Goal: Information Seeking & Learning: Learn about a topic

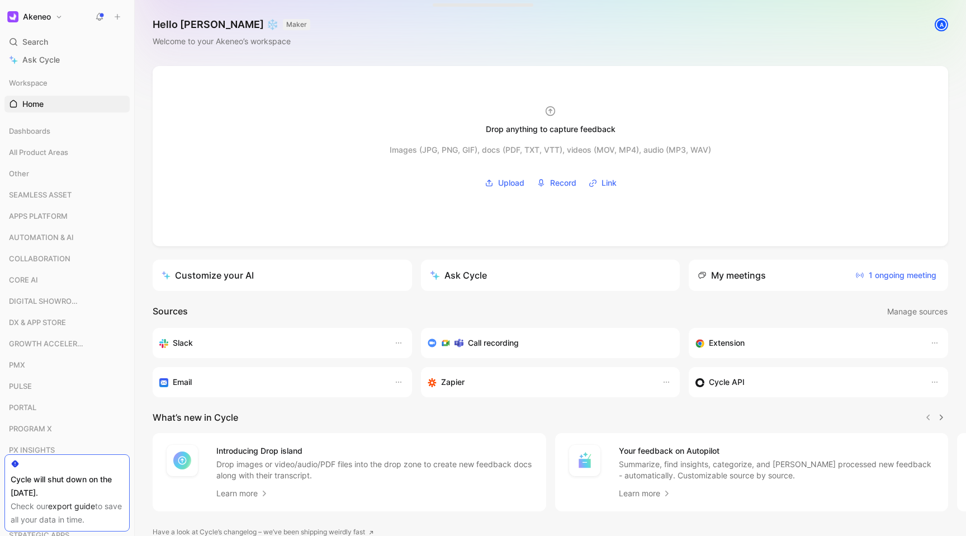
click at [145, 112] on div "Drop anything to capture feedback Images (JPG, PNG, GIF), docs (PDF, TXT, VTT),…" at bounding box center [551, 324] width 832 height 517
click at [142, 74] on div "Drop anything to capture feedback Images (JPG, PNG, GIF), docs (PDF, TXT, VTT),…" at bounding box center [551, 324] width 832 height 517
click at [141, 149] on div "Drop anything to capture feedback Images (JPG, PNG, GIF), docs (PDF, TXT, VTT),…" at bounding box center [551, 324] width 832 height 517
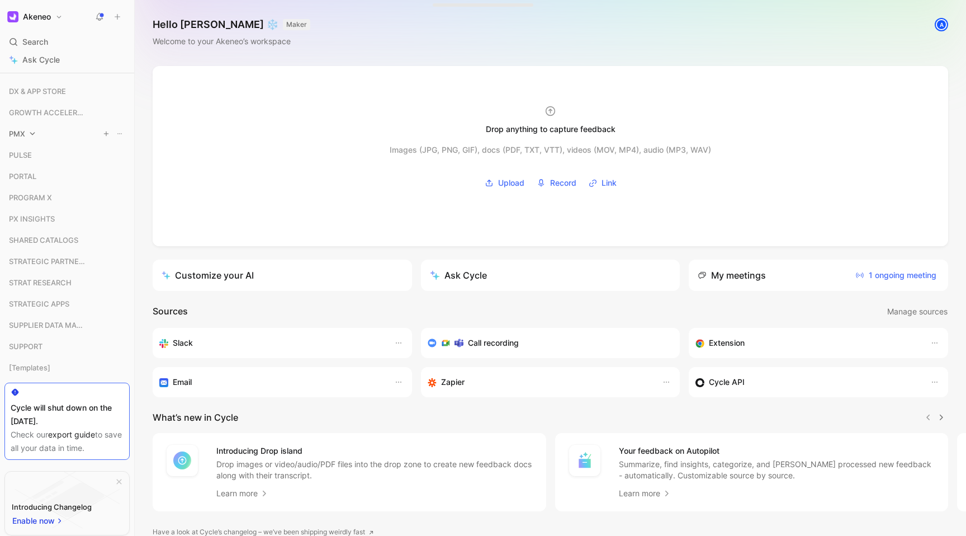
scroll to position [233, 0]
click at [78, 283] on icon at bounding box center [79, 281] width 8 height 8
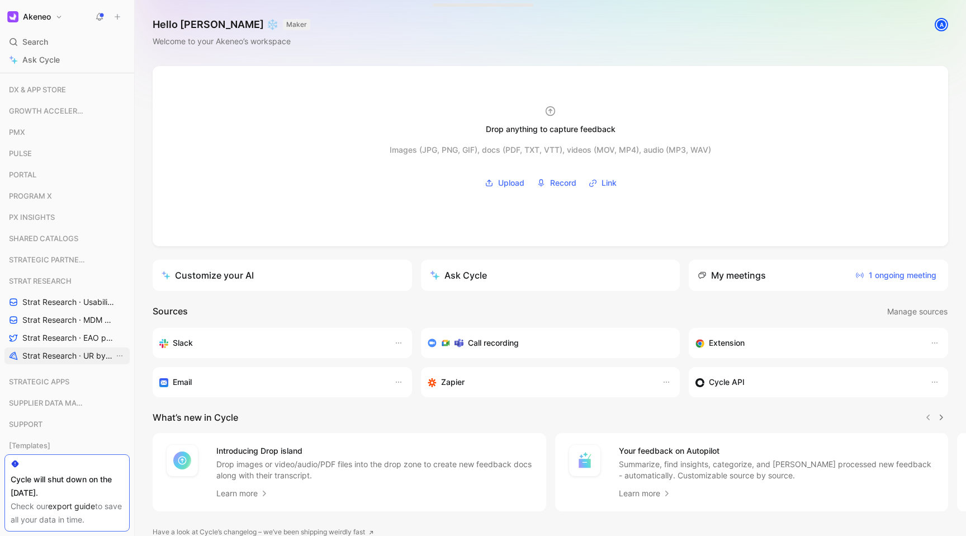
click at [66, 356] on span "Strat Research · UR by project" at bounding box center [68, 355] width 92 height 11
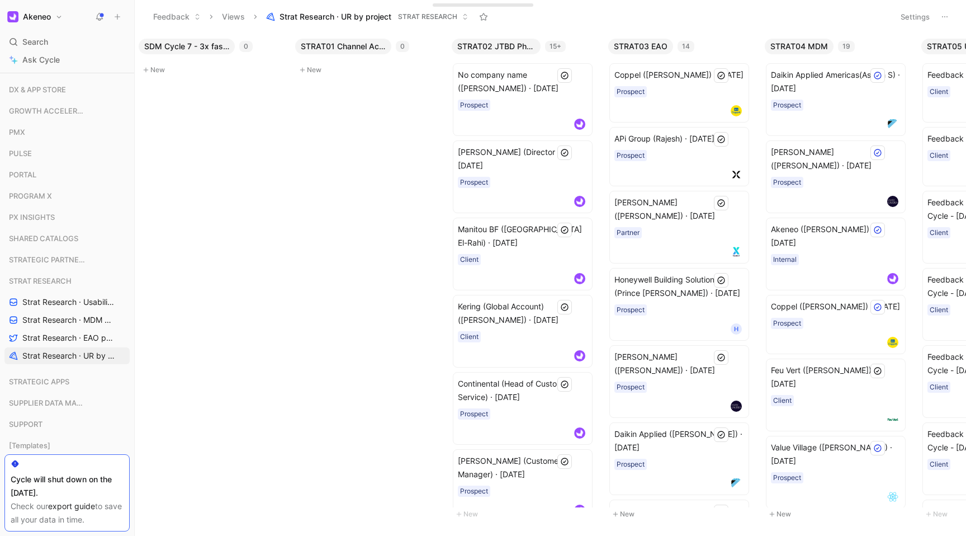
scroll to position [0, 167]
click at [518, 49] on span "STRAT02 JTBD Phase 1" at bounding box center [495, 46] width 78 height 11
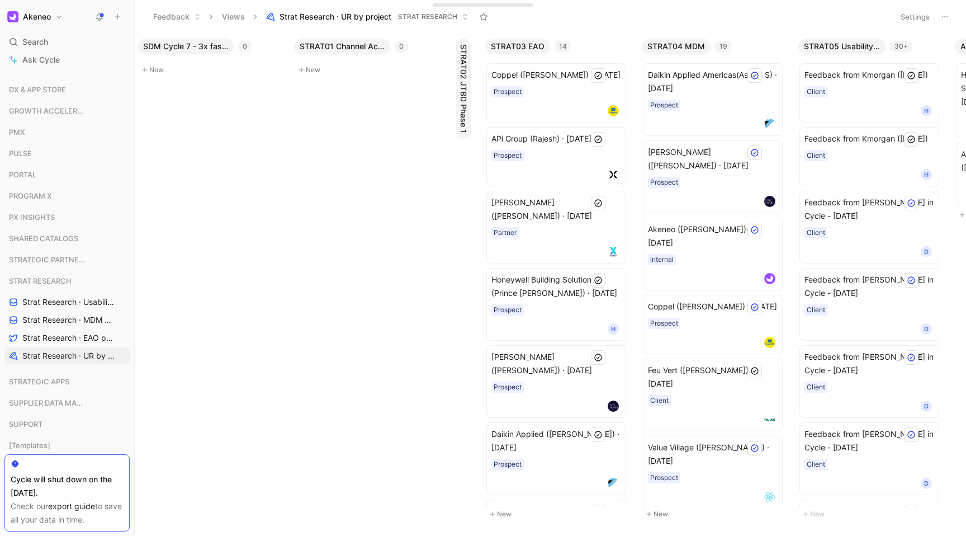
click at [464, 70] on span "STRAT02 JTBD Phase 1" at bounding box center [463, 88] width 11 height 89
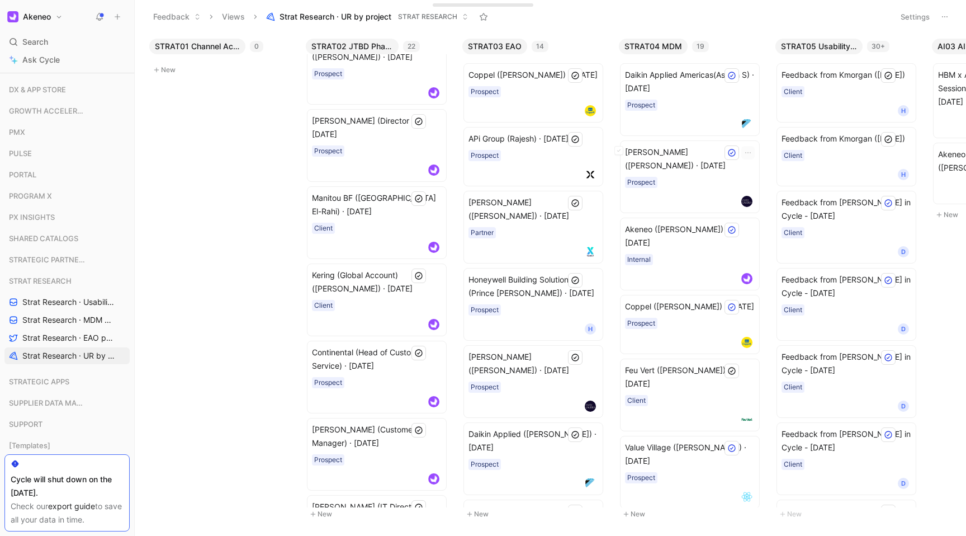
scroll to position [0, 0]
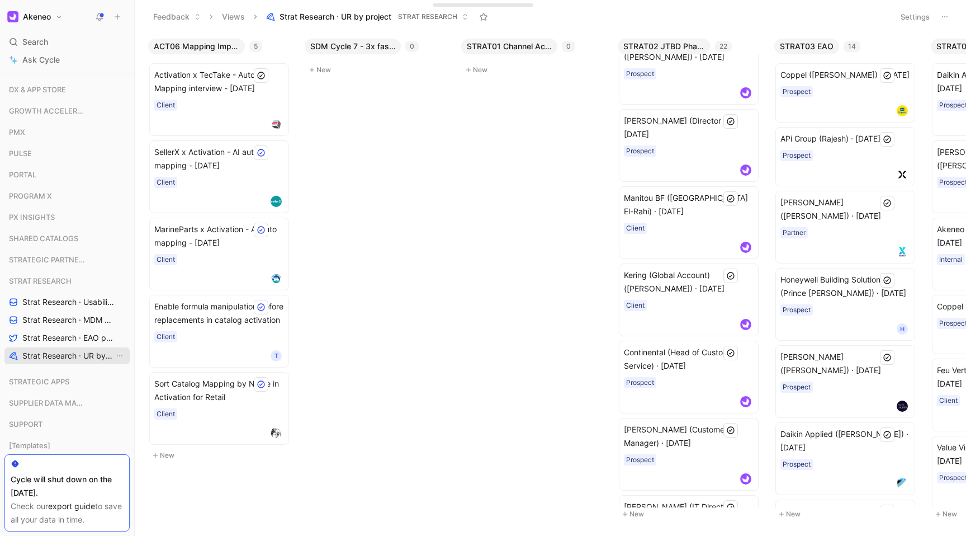
click at [78, 358] on span "Strat Research · UR by project" at bounding box center [68, 355] width 92 height 11
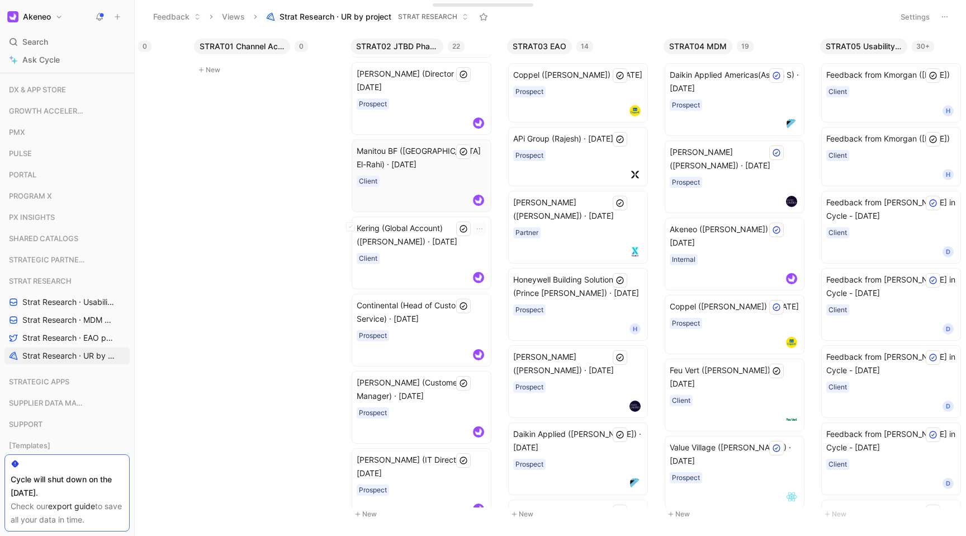
scroll to position [93, 0]
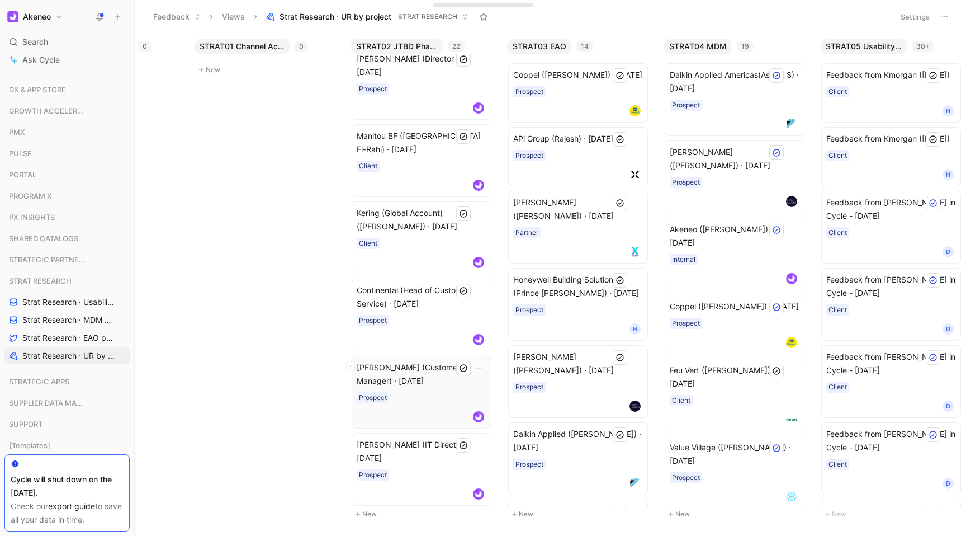
click at [429, 399] on div "Prospect" at bounding box center [422, 397] width 130 height 11
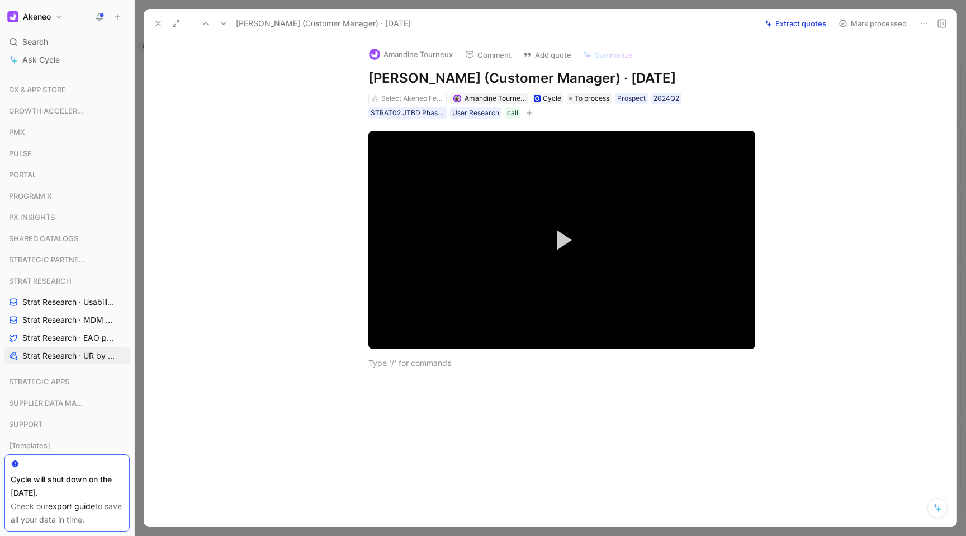
click at [159, 20] on icon at bounding box center [158, 23] width 9 height 9
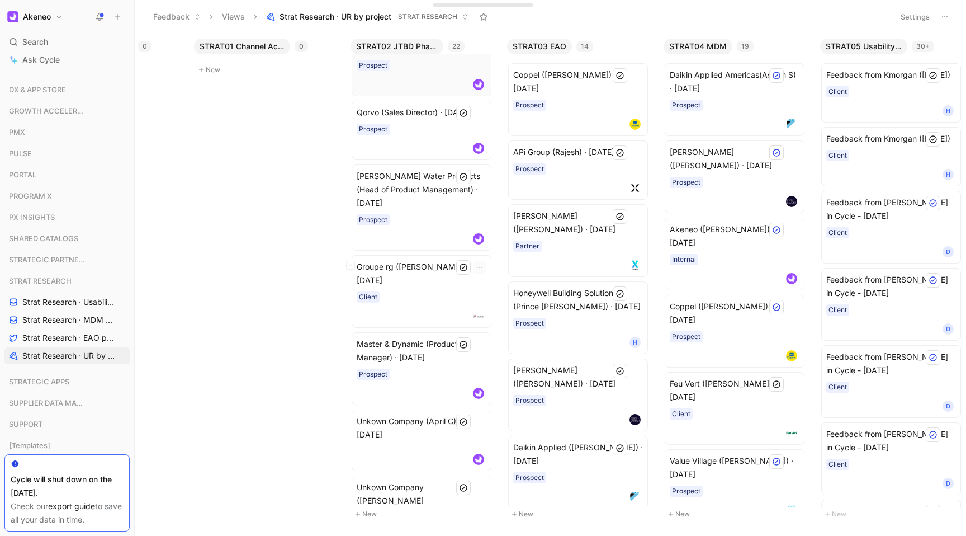
scroll to position [503, 0]
click at [415, 208] on span "[PERSON_NAME] Water Products (Head of Product Management) · [DATE]" at bounding box center [422, 189] width 130 height 40
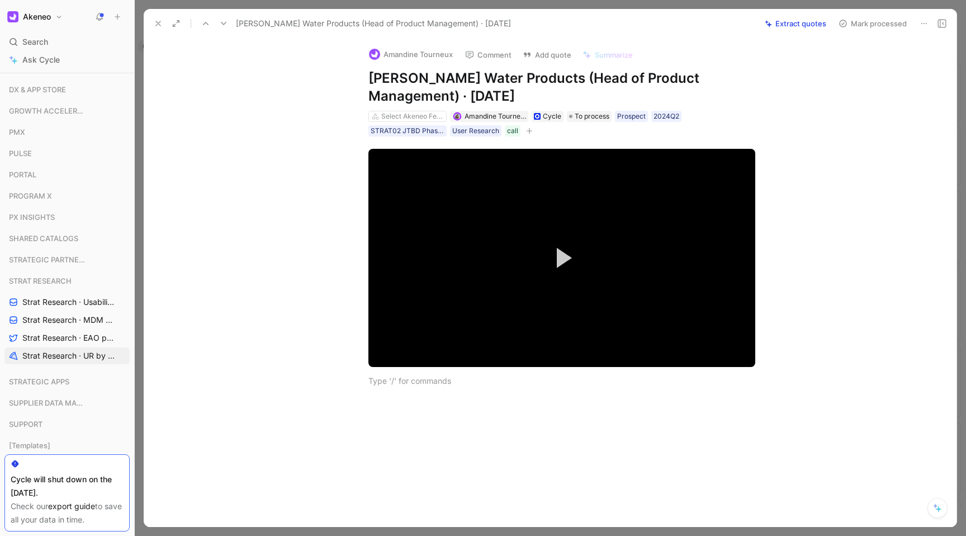
click at [160, 23] on icon at bounding box center [158, 23] width 9 height 9
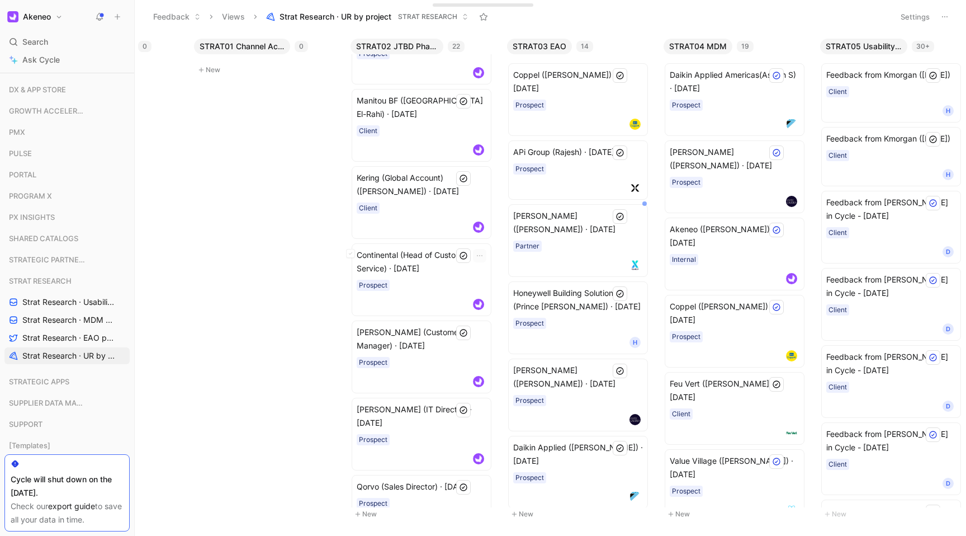
scroll to position [118, 0]
